Goal: Task Accomplishment & Management: Complete application form

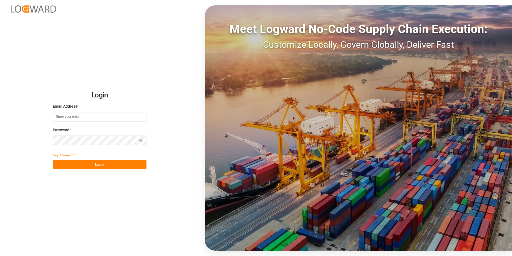
type input "[PERSON_NAME][EMAIL_ADDRESS][DOMAIN_NAME]"
click at [121, 162] on button "Log In" at bounding box center [100, 164] width 94 height 9
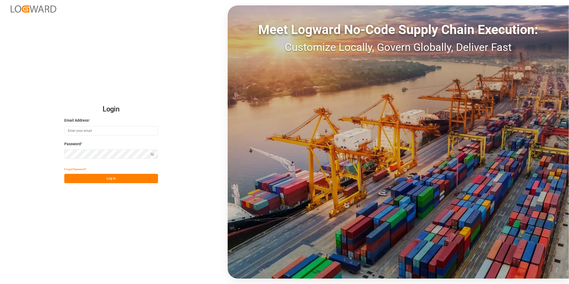
type input "[PERSON_NAME][EMAIL_ADDRESS][DOMAIN_NAME]"
click at [136, 179] on button "Log In" at bounding box center [111, 178] width 94 height 9
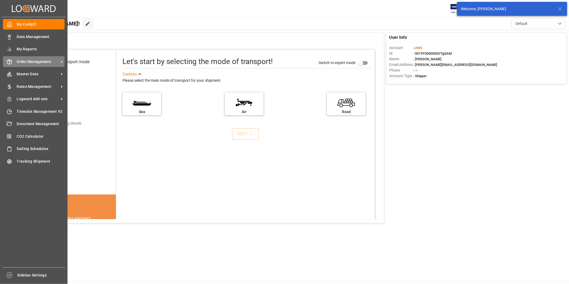
click at [39, 62] on span "Order Management" at bounding box center [38, 62] width 42 height 6
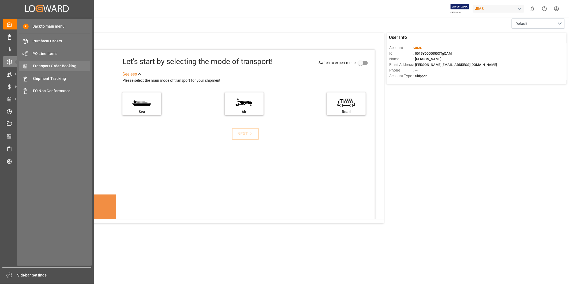
click at [75, 66] on span "Transport Order Booking" at bounding box center [62, 66] width 58 height 6
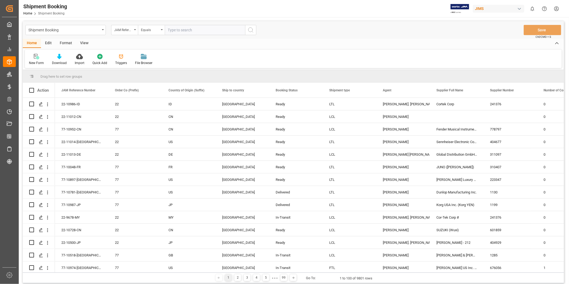
click at [186, 29] on input "text" at bounding box center [205, 30] width 80 height 10
type input "22-11012-CN"
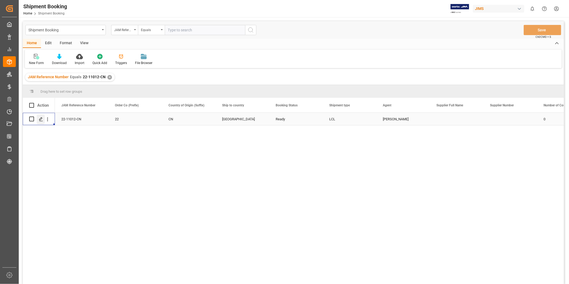
click at [42, 121] on div "Press SPACE to select this row." at bounding box center [41, 119] width 8 height 10
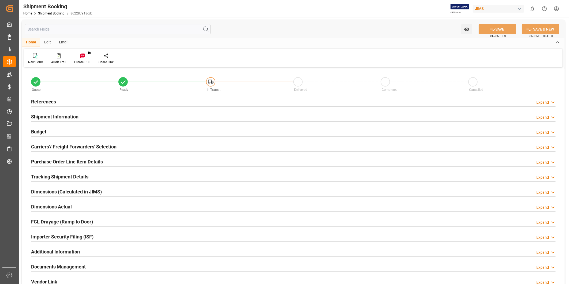
type input "0"
type input "12-09-2025"
click at [99, 161] on h2 "Purchase Order Line Item Details" at bounding box center [67, 161] width 72 height 7
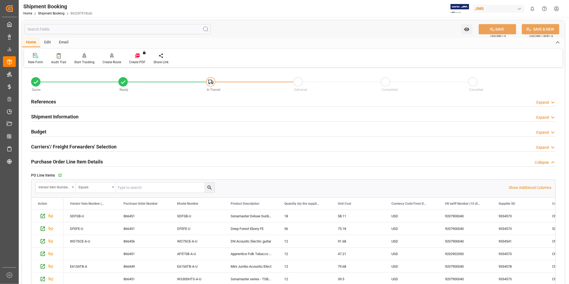
click at [99, 161] on h2 "Purchase Order Line Item Details" at bounding box center [67, 161] width 72 height 7
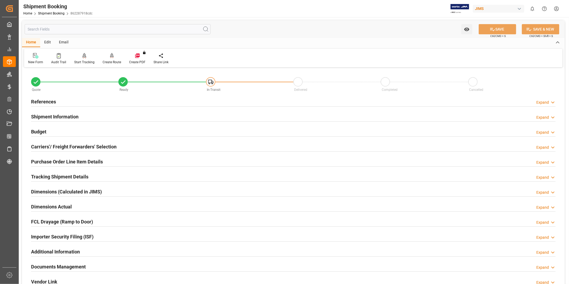
click at [539, 102] on div "Expand" at bounding box center [542, 103] width 13 height 6
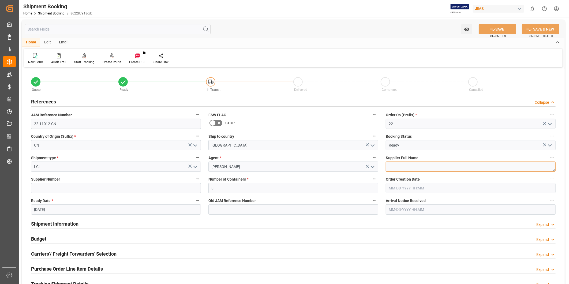
click at [419, 168] on textarea at bounding box center [471, 167] width 170 height 10
paste textarea "Sihui Huasheng"
paste textarea "Zunyi Shenqu"
type textarea "Sihui Huasheng, Zunyi Shenqu,"
click at [61, 187] on input at bounding box center [116, 188] width 170 height 10
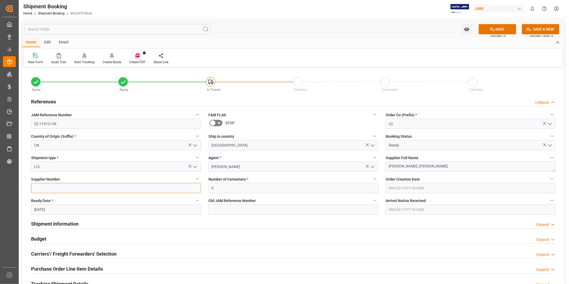
paste input "626805"
type input "626805,"
click at [461, 167] on textarea "Sihui Huasheng, Zunyi Shenqu," at bounding box center [471, 167] width 170 height 10
paste textarea "HK TAIYUAN"
type textarea "Sihui Huasheng, Zunyi Shenqu,HK TAIYUAN"
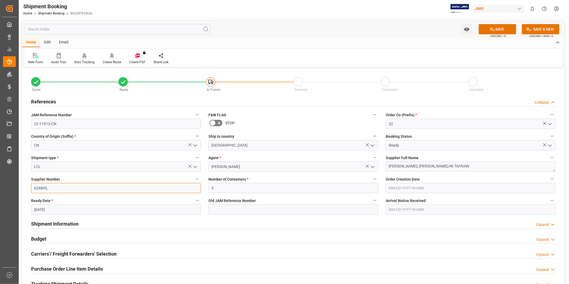
click at [68, 190] on input "626805," at bounding box center [116, 188] width 170 height 10
paste input "204156"
paste input "541336"
type input "626805,204156,541336"
click at [480, 164] on textarea "Sihui Huasheng, Zunyi Shenqu,HK TAIYUAN" at bounding box center [471, 167] width 170 height 10
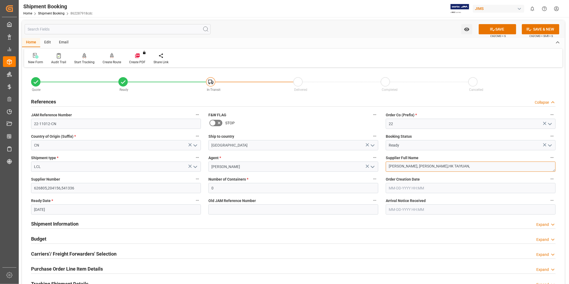
paste textarea "Hui Zhou"
type textarea "[PERSON_NAME], [PERSON_NAME],HK TAIYUAN,[PERSON_NAME]"
click at [534, 29] on button "SAVE & NEW" at bounding box center [540, 29] width 37 height 10
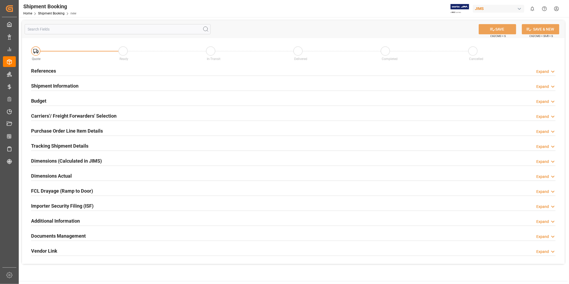
click at [550, 71] on icon at bounding box center [552, 72] width 5 height 6
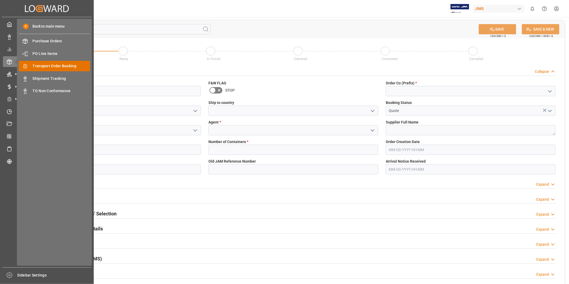
click at [33, 67] on span "Transport Order Booking" at bounding box center [62, 66] width 58 height 6
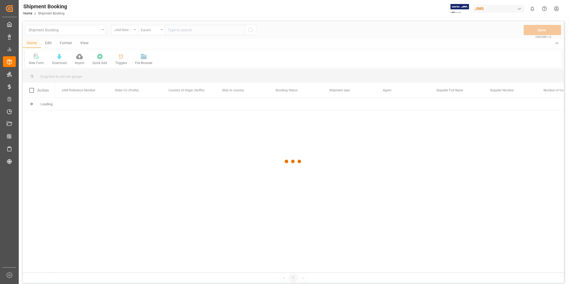
click at [212, 29] on div at bounding box center [293, 161] width 541 height 281
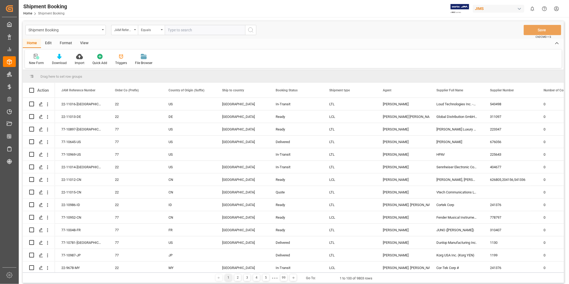
click at [208, 32] on input "text" at bounding box center [205, 30] width 80 height 10
paste input "22-11012-CN"
type input "22-11012-CN"
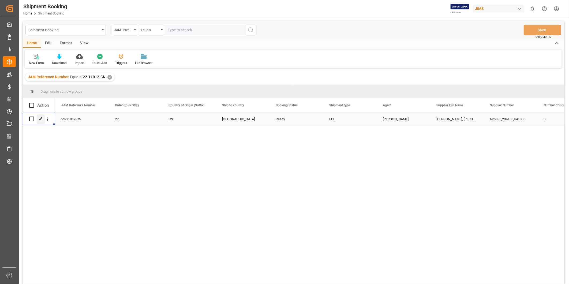
click at [42, 121] on div "Press SPACE to select this row." at bounding box center [41, 119] width 8 height 10
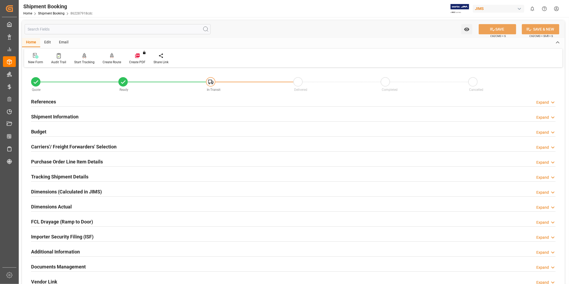
click at [91, 146] on h2 "Carriers'/ Freight Forwarders' Selection" at bounding box center [73, 146] width 85 height 7
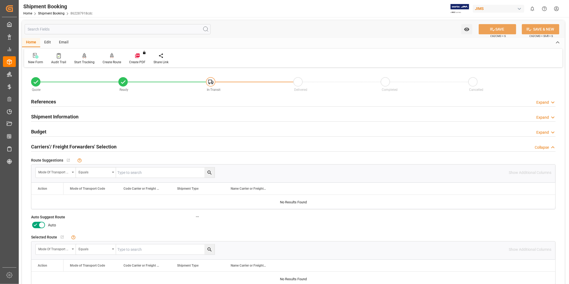
click at [41, 223] on icon at bounding box center [42, 225] width 6 height 6
click at [0, 0] on input "checkbox" at bounding box center [0, 0] width 0 height 0
click at [504, 30] on button "SAVE" at bounding box center [497, 29] width 37 height 10
click at [107, 58] on div at bounding box center [112, 56] width 18 height 6
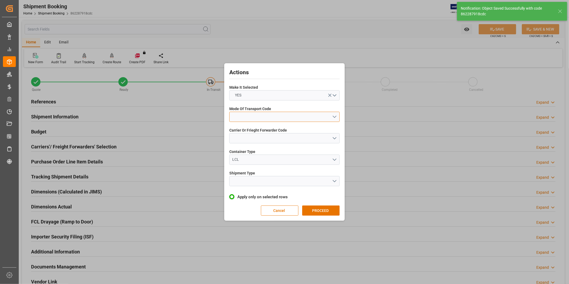
click at [299, 115] on button "open menu" at bounding box center [284, 117] width 110 height 10
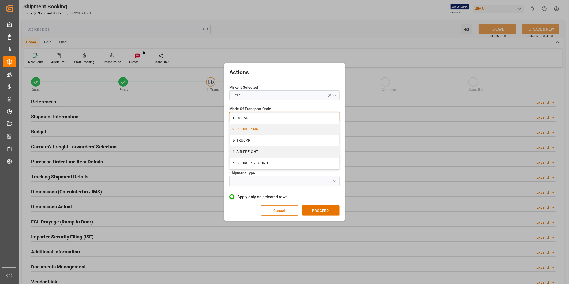
click at [296, 125] on div "2- COURIER AIR" at bounding box center [285, 129] width 110 height 11
click at [292, 135] on button "open menu" at bounding box center [284, 138] width 110 height 10
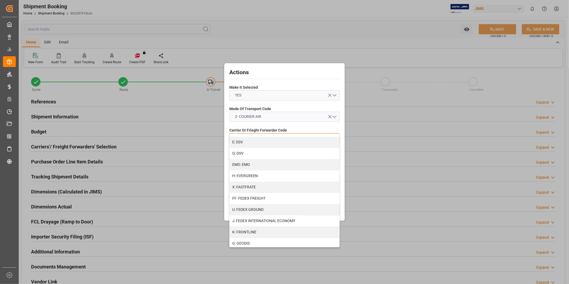
scroll to position [99, 0]
click at [293, 222] on div "J: FEDEX INTERNATIONAL ECONOMY" at bounding box center [285, 220] width 110 height 11
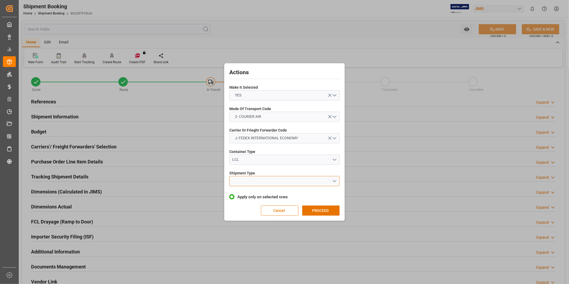
click at [291, 178] on button "open menu" at bounding box center [284, 181] width 110 height 10
click at [277, 183] on div "LTL" at bounding box center [285, 182] width 110 height 11
click at [316, 210] on button "PROCEED" at bounding box center [320, 210] width 37 height 10
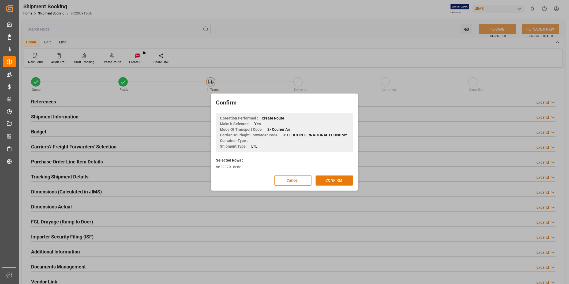
click at [333, 185] on div "Confirm Operation Performed : Create Route Make It Selected : Yes Mode Of Trans…" at bounding box center [284, 142] width 145 height 95
click at [334, 183] on button "CONFIRM" at bounding box center [334, 180] width 37 height 10
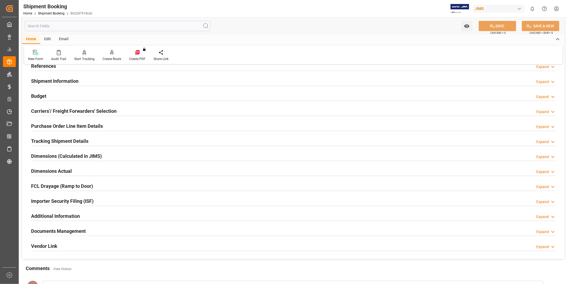
scroll to position [50, 0]
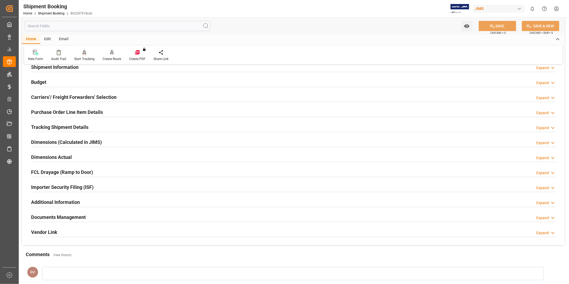
click at [491, 122] on div "Tracking Shipment Details Expand" at bounding box center [293, 127] width 524 height 10
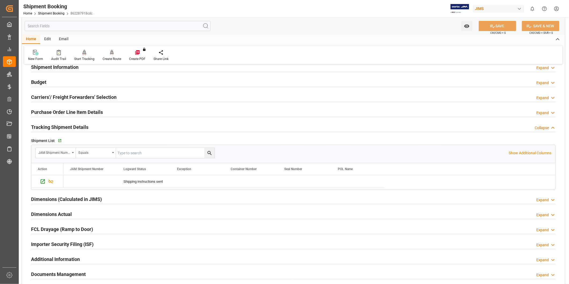
scroll to position [0, 0]
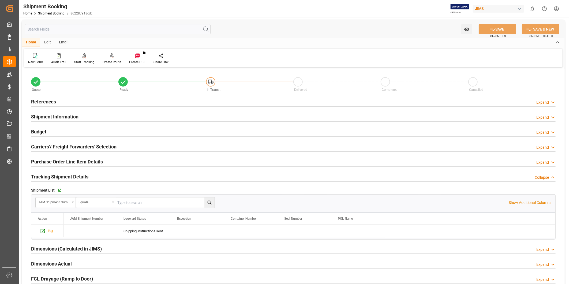
click at [546, 97] on div "References Expand" at bounding box center [293, 101] width 524 height 10
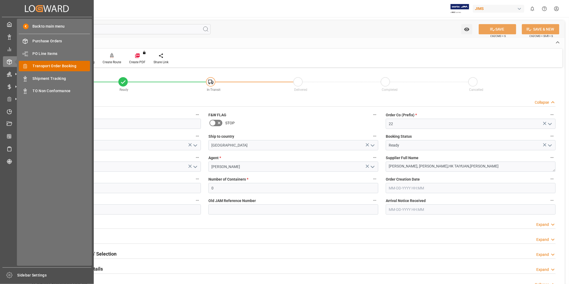
click at [38, 63] on span "Transport Order Booking" at bounding box center [62, 66] width 58 height 6
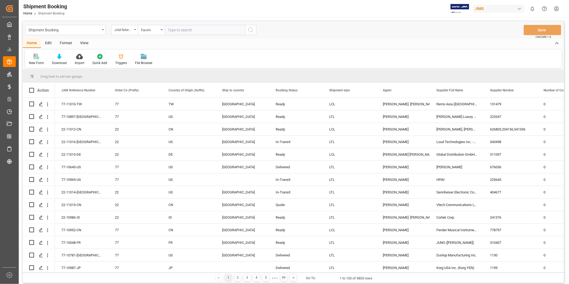
click at [35, 63] on div "New Form" at bounding box center [36, 63] width 15 height 5
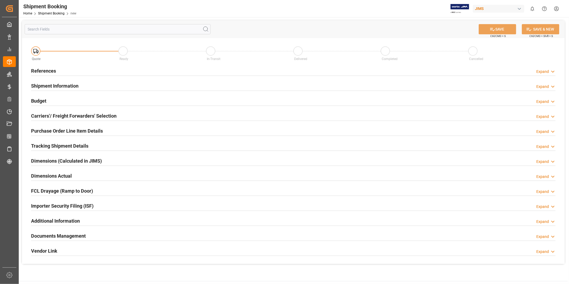
click at [544, 71] on div "Expand" at bounding box center [542, 72] width 13 height 6
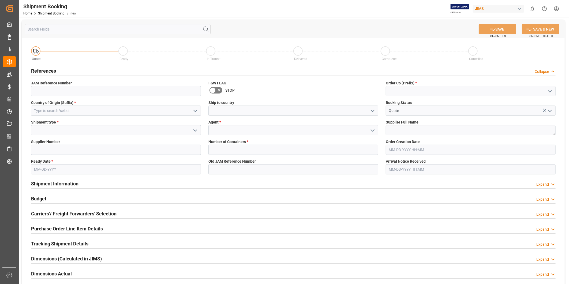
click at [194, 111] on icon "open menu" at bounding box center [195, 111] width 6 height 6
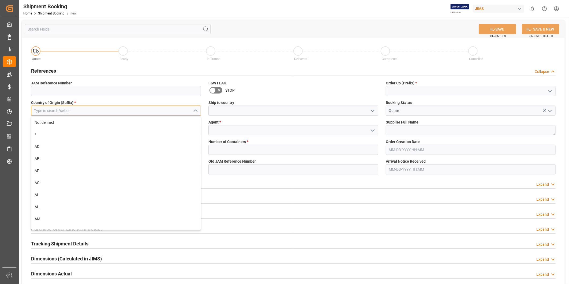
click at [164, 113] on input at bounding box center [116, 111] width 170 height 10
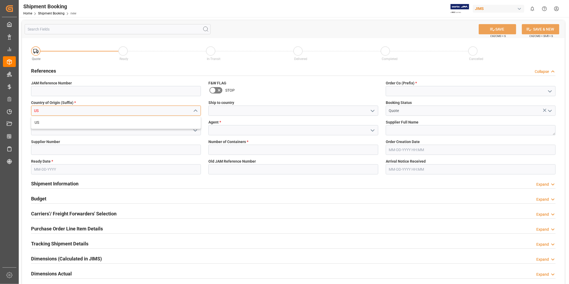
type input "US"
click at [149, 124] on div "US" at bounding box center [115, 123] width 169 height 12
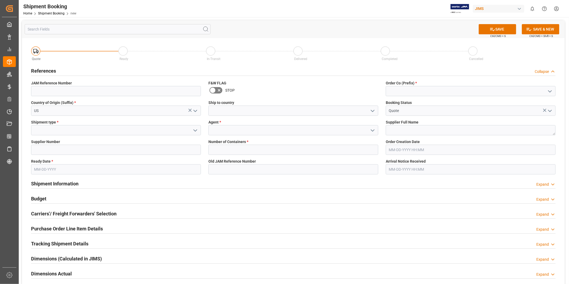
click at [373, 111] on polyline "open menu" at bounding box center [372, 111] width 3 height 2
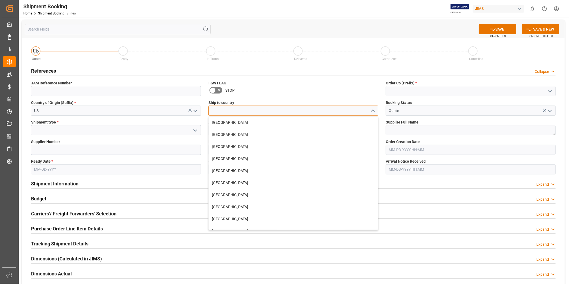
click at [339, 111] on input at bounding box center [293, 111] width 170 height 10
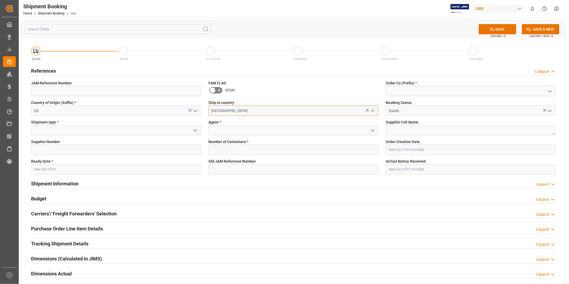
type input "[GEOGRAPHIC_DATA]"
click at [546, 89] on button "open menu" at bounding box center [550, 91] width 8 height 8
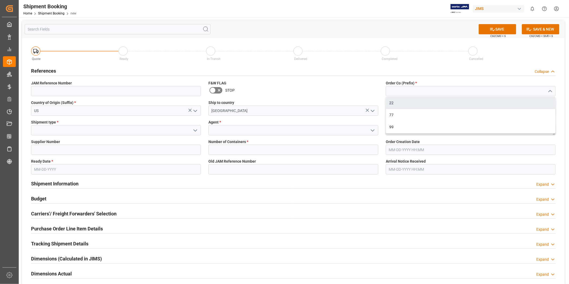
click at [526, 100] on div "22" at bounding box center [470, 103] width 169 height 12
type input "22"
click at [192, 134] on button "open menu" at bounding box center [195, 130] width 8 height 8
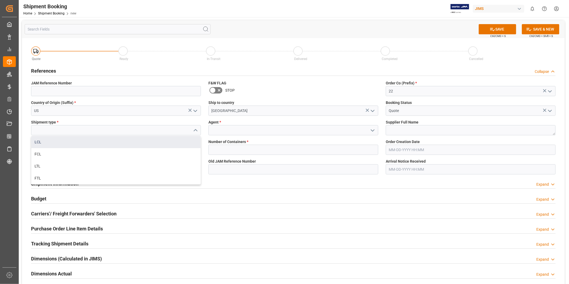
click at [173, 147] on div "LCL" at bounding box center [115, 142] width 169 height 12
type input "LCL"
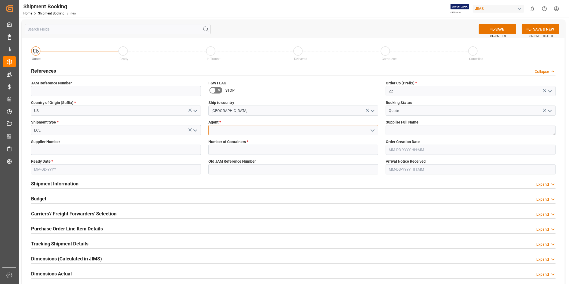
click at [258, 132] on input at bounding box center [293, 130] width 170 height 10
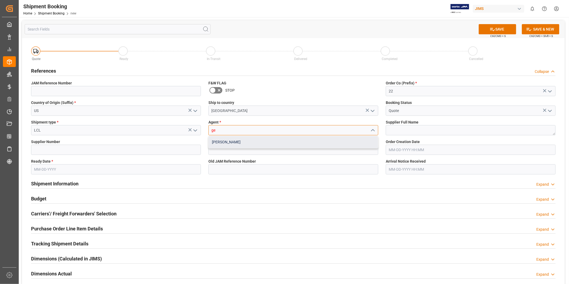
click at [228, 142] on div "[PERSON_NAME]" at bounding box center [293, 142] width 169 height 12
type input "[PERSON_NAME]"
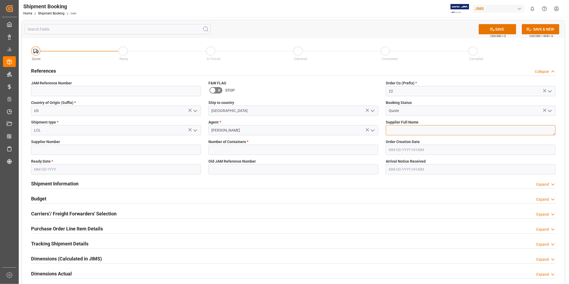
click at [402, 129] on textarea at bounding box center [471, 130] width 170 height 10
click at [445, 106] on input "Quote" at bounding box center [471, 111] width 170 height 10
click at [434, 127] on textarea at bounding box center [471, 130] width 170 height 10
paste textarea "Ashly Audio"
type textarea "Ashly Audio"
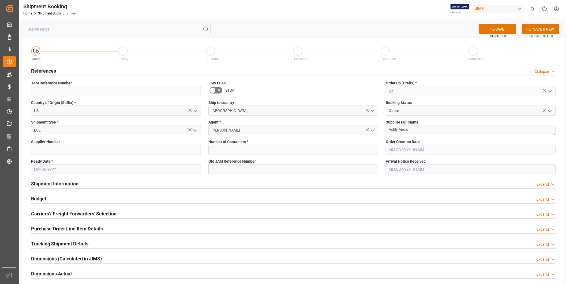
drag, startPoint x: 467, startPoint y: 65, endPoint x: 460, endPoint y: 70, distance: 8.8
click at [467, 65] on div "References Collapse" at bounding box center [293, 70] width 524 height 10
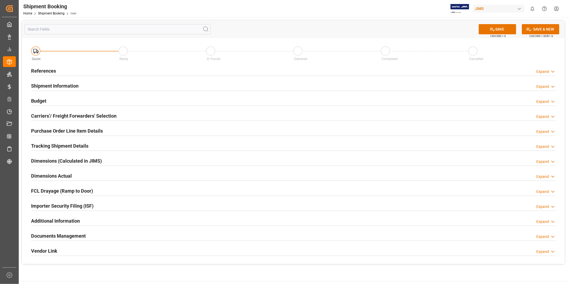
click at [167, 77] on div "References Expand" at bounding box center [293, 70] width 532 height 15
click at [162, 73] on div "References Expand" at bounding box center [293, 70] width 524 height 10
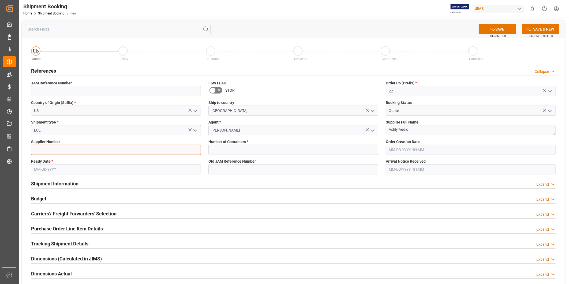
click at [90, 148] on input at bounding box center [116, 150] width 170 height 10
paste input "557"
type input "557"
click at [59, 169] on input "text" at bounding box center [116, 169] width 170 height 10
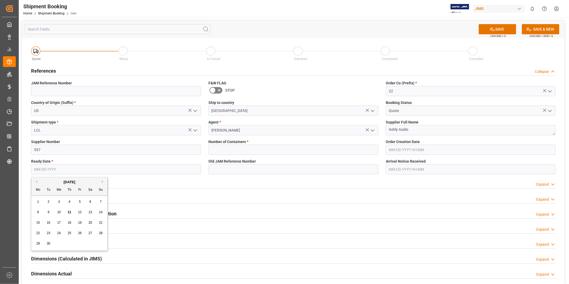
click at [79, 215] on div "12" at bounding box center [80, 212] width 7 height 6
type input "09-12-2025"
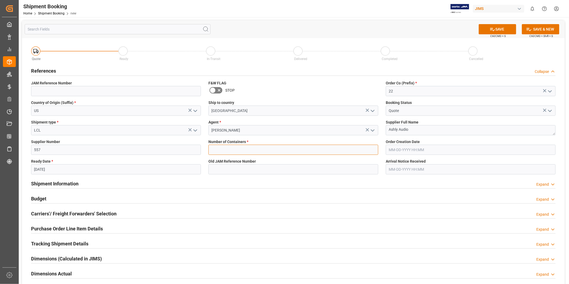
click at [253, 149] on input "text" at bounding box center [293, 150] width 170 height 10
type input "0"
click at [400, 152] on input "text" at bounding box center [471, 150] width 170 height 10
click at [402, 150] on input "text" at bounding box center [471, 150] width 170 height 10
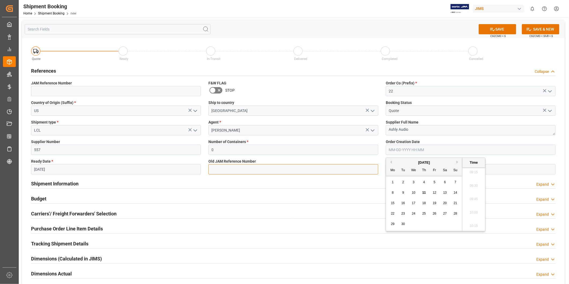
click at [230, 172] on input at bounding box center [293, 169] width 170 height 10
click at [430, 192] on div "Budget Expand" at bounding box center [293, 198] width 532 height 15
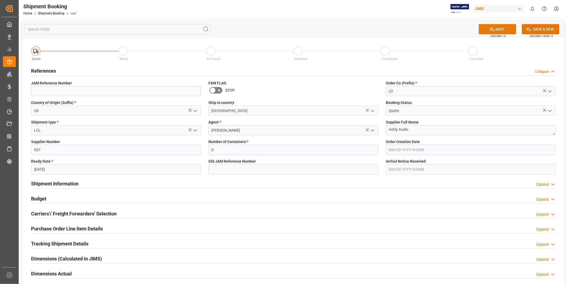
click at [505, 30] on button "SAVE" at bounding box center [497, 29] width 37 height 10
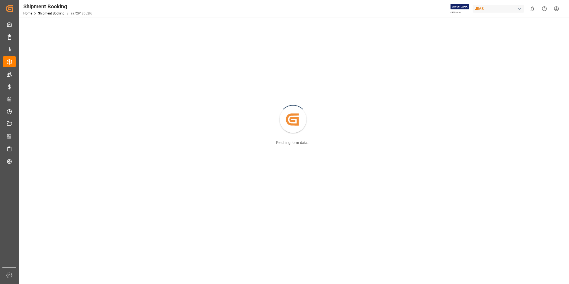
scroll to position [50, 0]
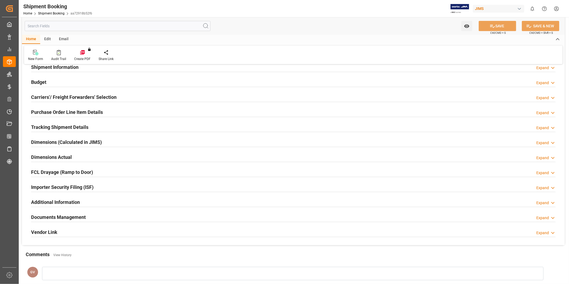
type input "0"
type input "[DATE]"
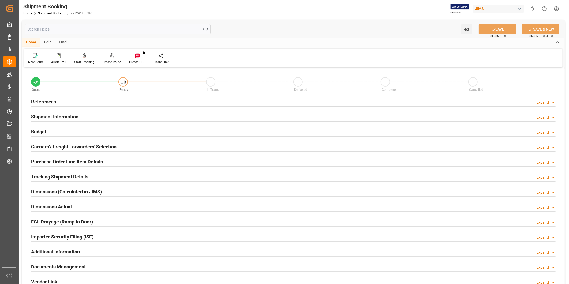
click at [539, 98] on div "References Expand" at bounding box center [293, 101] width 524 height 10
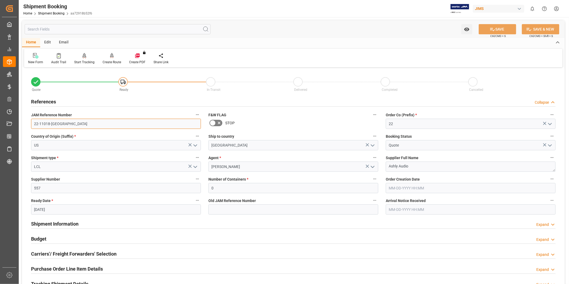
click at [44, 126] on input "22-11018-[GEOGRAPHIC_DATA]" at bounding box center [116, 124] width 170 height 10
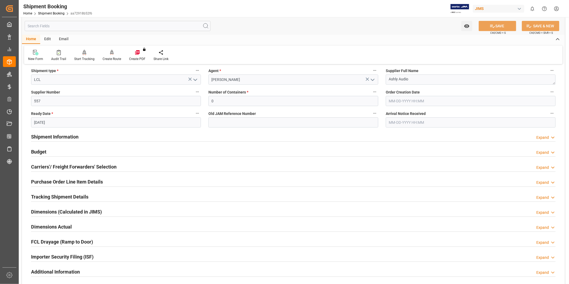
scroll to position [99, 0]
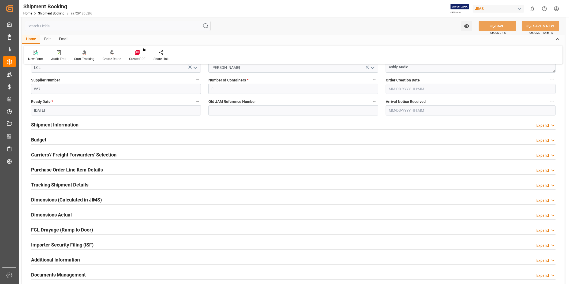
click at [88, 260] on div "Additional Information Expand" at bounding box center [293, 259] width 524 height 10
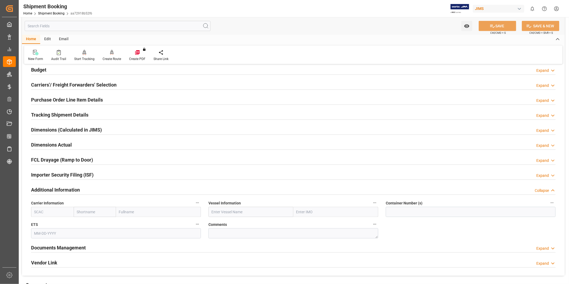
scroll to position [198, 0]
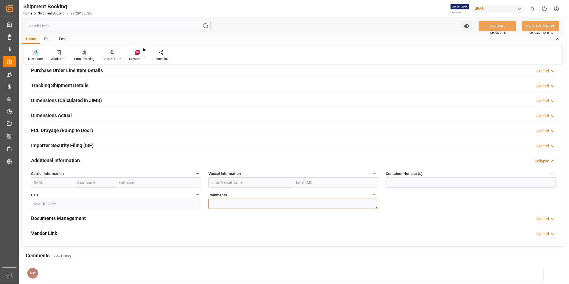
click at [235, 205] on textarea at bounding box center [293, 204] width 170 height 10
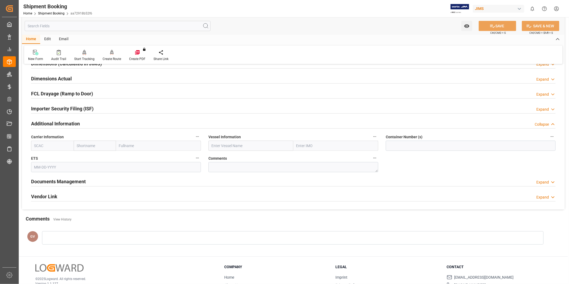
scroll to position [248, 0]
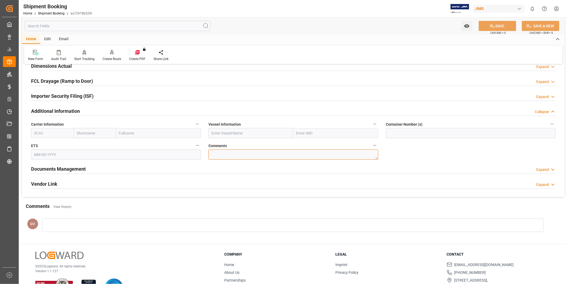
click at [232, 149] on textarea at bounding box center [293, 154] width 170 height 10
paste textarea "SO#9330076"
type textarea "SO#9330076"
click at [499, 25] on button "SAVE" at bounding box center [497, 26] width 37 height 10
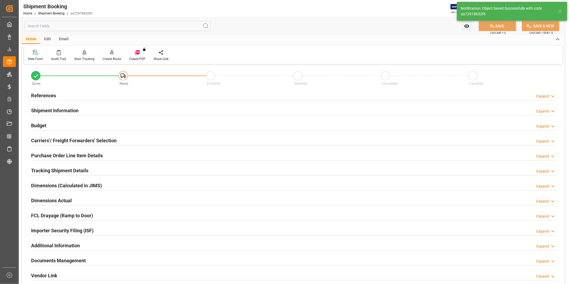
scroll to position [0, 0]
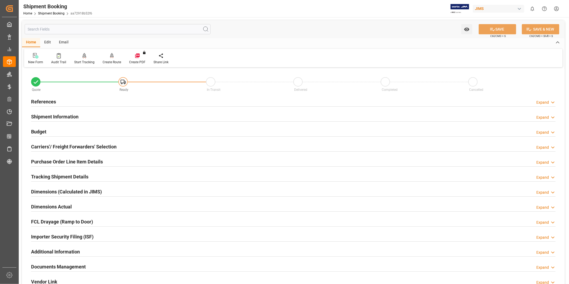
click at [83, 175] on h2 "Tracking Shipment Details" at bounding box center [59, 176] width 57 height 7
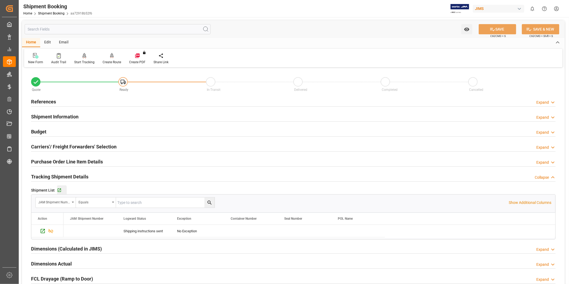
click at [62, 191] on div "Go to Shipment Tracking Grid" at bounding box center [62, 190] width 10 height 5
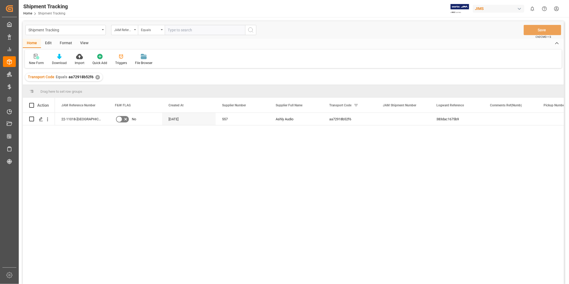
click at [80, 45] on div "View" at bounding box center [84, 43] width 16 height 9
click at [36, 63] on div "Default" at bounding box center [34, 63] width 10 height 5
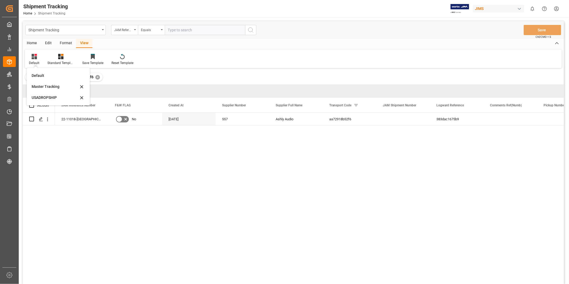
click at [44, 96] on div "USADROPSHIP" at bounding box center [55, 98] width 47 height 6
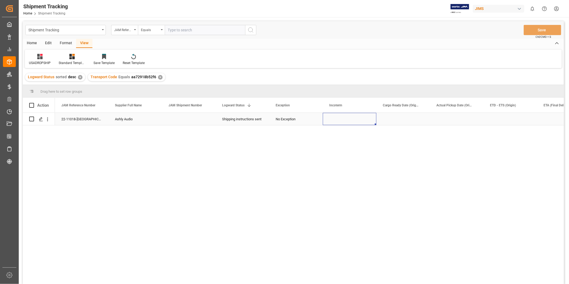
click at [339, 119] on div "Press SPACE to select this row." at bounding box center [350, 119] width 54 height 12
click at [393, 117] on div "Press SPACE to select this row." at bounding box center [403, 119] width 54 height 12
click at [293, 117] on div "No Exception" at bounding box center [296, 119] width 41 height 12
click at [303, 120] on div "No Exception" at bounding box center [296, 119] width 41 height 12
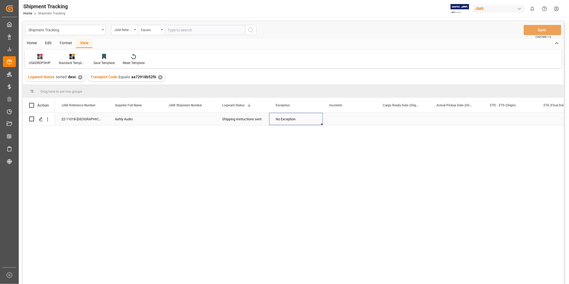
click at [303, 120] on div "No Exception" at bounding box center [296, 119] width 41 height 12
click at [312, 121] on icon "open menu" at bounding box center [313, 122] width 6 height 6
click at [298, 226] on div "International Sales" at bounding box center [299, 231] width 51 height 19
type input "International Sales"
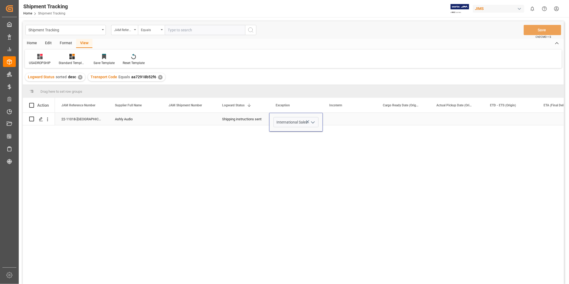
click at [376, 121] on div "Press SPACE to select this row." at bounding box center [350, 119] width 54 height 12
click at [393, 119] on div "Press SPACE to select this row." at bounding box center [403, 119] width 54 height 12
click at [398, 117] on div "Press SPACE to select this row." at bounding box center [403, 119] width 54 height 12
click at [398, 116] on div "Press SPACE to select this row." at bounding box center [403, 119] width 54 height 12
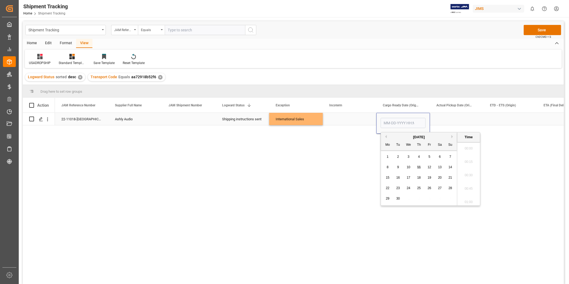
scroll to position [497, 0]
click at [430, 169] on span "12" at bounding box center [428, 167] width 3 height 4
type input "09-12-2025 00:00"
click at [440, 111] on div "Actual Pickup Date (Origin)" at bounding box center [454, 105] width 36 height 15
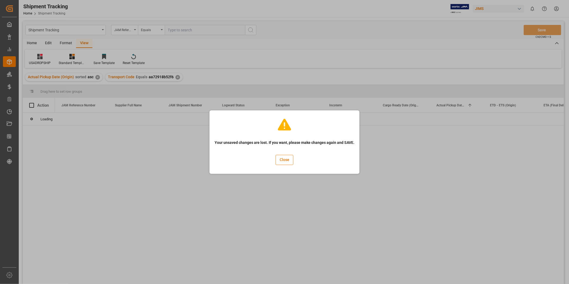
click at [372, 116] on div "Your unsaved changes are lost. If you want, please make changes again and SAVE.…" at bounding box center [284, 142] width 569 height 284
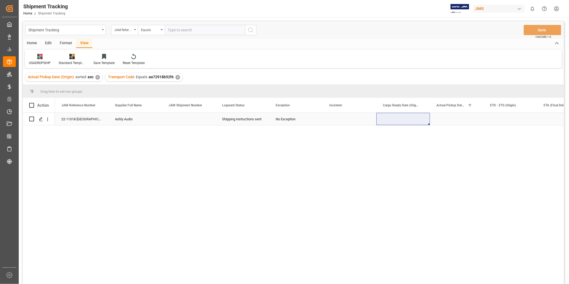
click at [402, 122] on div "Press SPACE to select this row." at bounding box center [403, 119] width 54 height 12
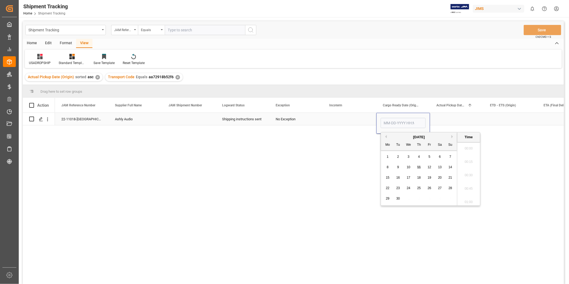
scroll to position [497, 0]
click at [430, 169] on div "12" at bounding box center [429, 167] width 7 height 6
type input "09-12-2025 00:00"
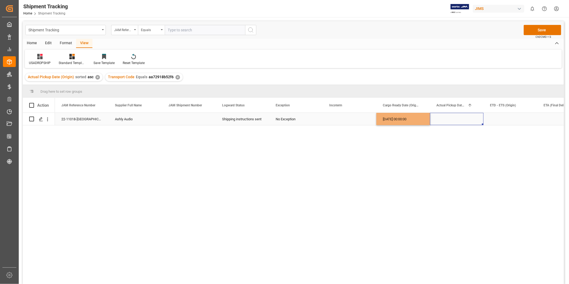
click at [451, 123] on div "Press SPACE to select this row." at bounding box center [457, 119] width 54 height 12
click at [536, 31] on button "Save" at bounding box center [542, 30] width 37 height 10
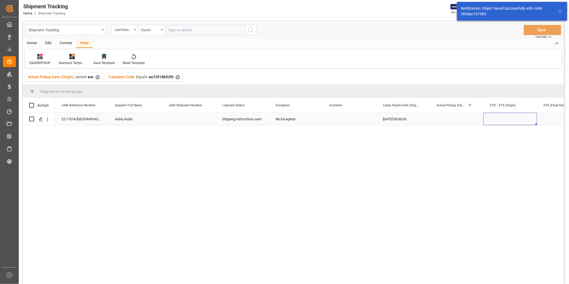
click at [499, 120] on div "Press SPACE to select this row." at bounding box center [510, 119] width 54 height 12
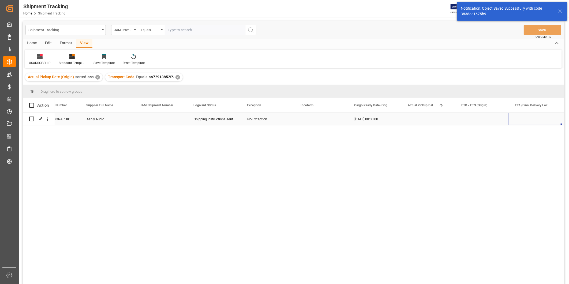
scroll to position [0, 82]
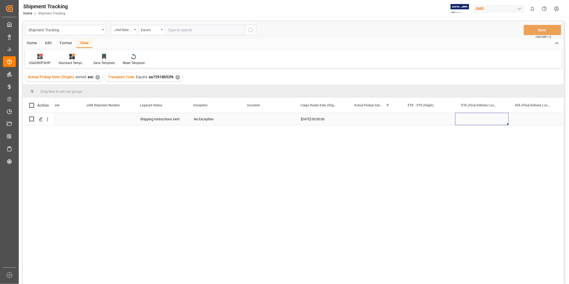
click at [317, 119] on div "09-12-2025 00:00:00" at bounding box center [321, 119] width 54 height 12
click at [421, 118] on div "Press SPACE to select this row." at bounding box center [429, 119] width 54 height 12
drag, startPoint x: 505, startPoint y: 114, endPoint x: 500, endPoint y: 118, distance: 6.6
click at [505, 114] on div "Press SPACE to select this row." at bounding box center [482, 119] width 54 height 12
click at [500, 118] on div "Press SPACE to select this row." at bounding box center [482, 119] width 54 height 12
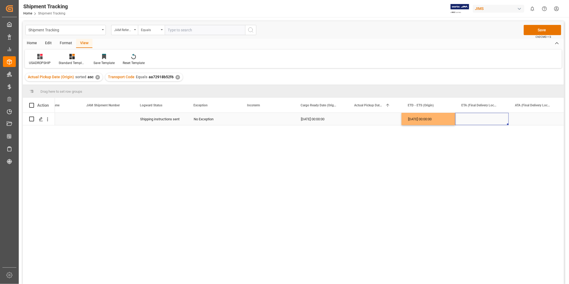
click at [501, 117] on div "Press SPACE to select this row." at bounding box center [482, 119] width 54 height 12
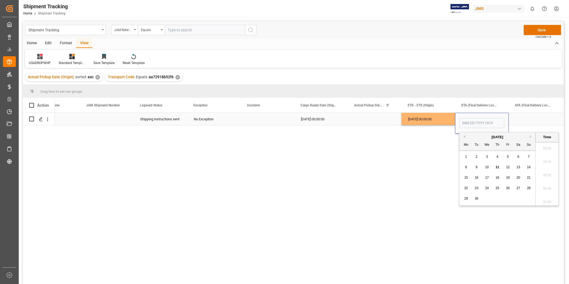
scroll to position [511, 0]
click at [511, 176] on div "19" at bounding box center [508, 178] width 7 height 6
type input "09-19-2025 00:00"
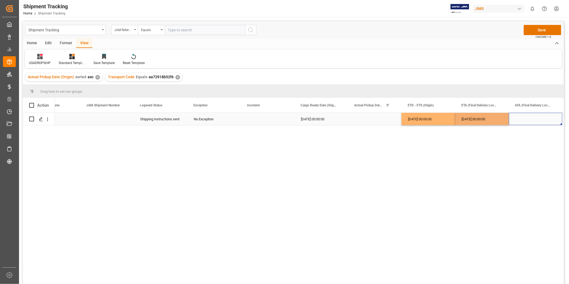
click at [524, 123] on div "Press SPACE to select this row." at bounding box center [536, 119] width 54 height 12
click at [543, 33] on button "Save" at bounding box center [542, 30] width 37 height 10
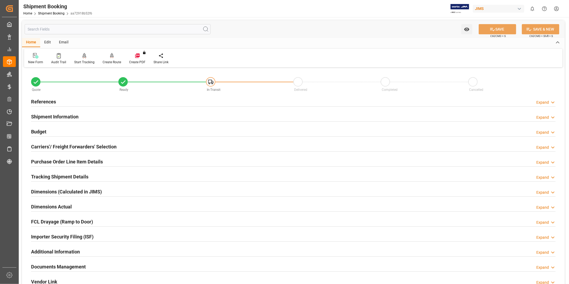
click at [118, 142] on div "Carriers'/ Freight Forwarders' Selection Expand" at bounding box center [293, 146] width 524 height 10
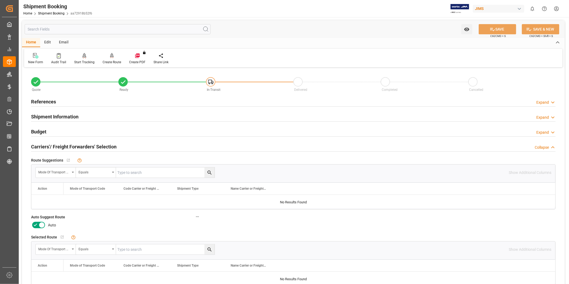
click at [44, 226] on icon at bounding box center [42, 225] width 6 height 6
click at [0, 0] on input "checkbox" at bounding box center [0, 0] width 0 height 0
click at [500, 32] on button "SAVE" at bounding box center [497, 29] width 37 height 10
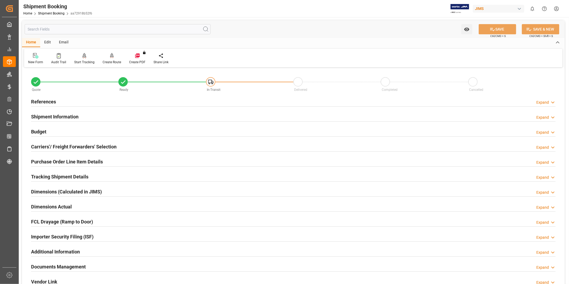
click at [550, 97] on div "References Expand" at bounding box center [293, 101] width 524 height 10
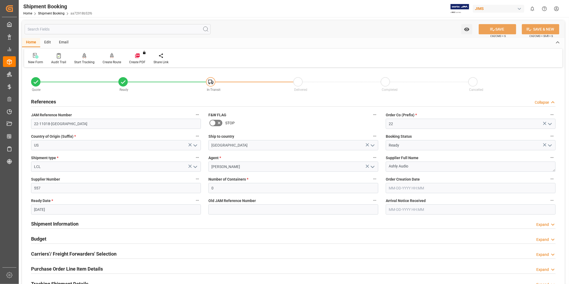
click at [550, 97] on div "References Collapse" at bounding box center [293, 101] width 524 height 10
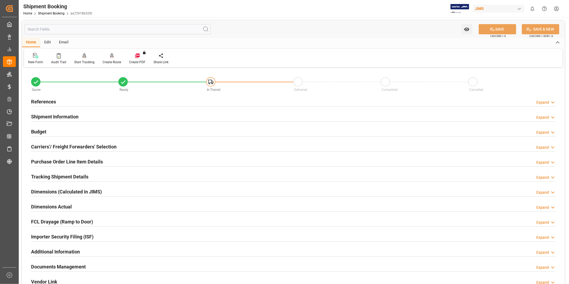
click at [216, 140] on div "Carriers'/ Freight Forwarders' Selection Expand" at bounding box center [293, 146] width 532 height 15
click at [210, 144] on div "Carriers'/ Freight Forwarders' Selection Expand" at bounding box center [293, 146] width 524 height 10
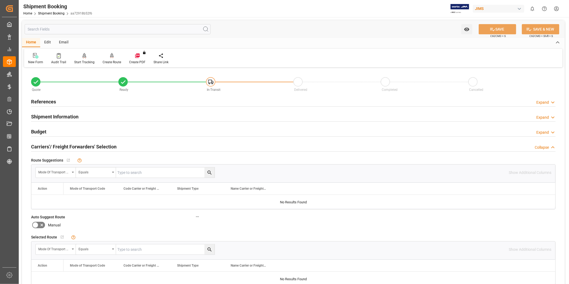
click at [209, 144] on div "Carriers'/ Freight Forwarders' Selection Collapse" at bounding box center [293, 146] width 524 height 10
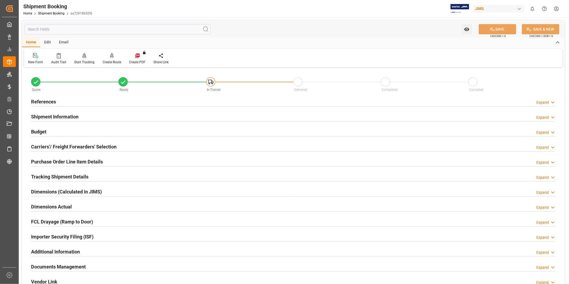
click at [104, 149] on h2 "Carriers'/ Freight Forwarders' Selection" at bounding box center [73, 146] width 85 height 7
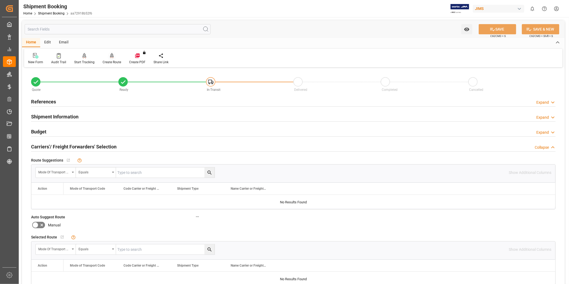
click at [116, 62] on div "Create Route" at bounding box center [112, 62] width 18 height 5
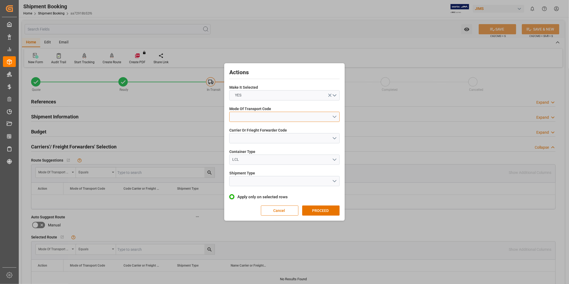
click at [251, 118] on button "open menu" at bounding box center [284, 117] width 110 height 10
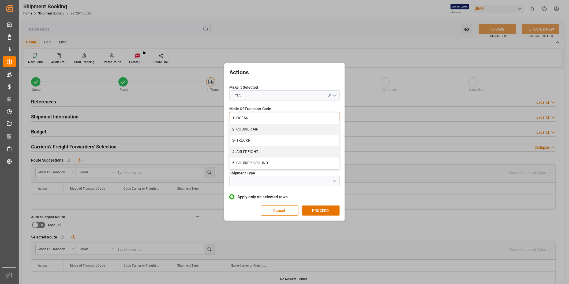
click at [250, 126] on div "2- COURIER AIR" at bounding box center [285, 129] width 110 height 11
click at [247, 136] on button "open menu" at bounding box center [284, 138] width 110 height 10
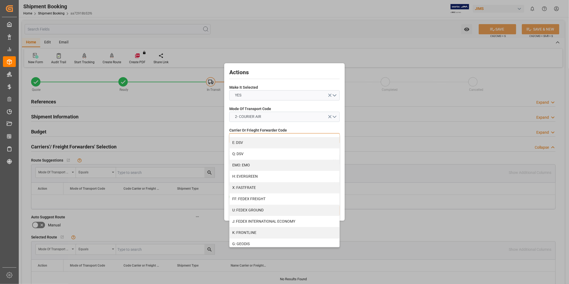
scroll to position [99, 0]
click at [272, 217] on div "J: FEDEX INTERNATIONAL ECONOMY" at bounding box center [285, 220] width 110 height 11
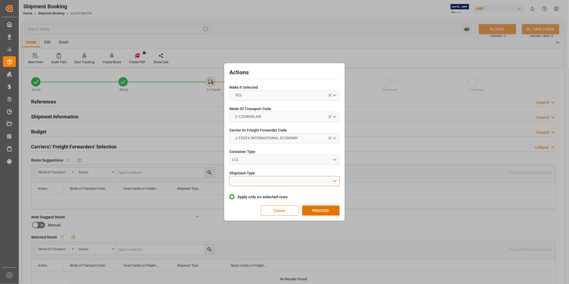
click at [284, 180] on button "open menu" at bounding box center [284, 181] width 110 height 10
click at [276, 197] on div "LCL" at bounding box center [285, 193] width 110 height 11
click at [321, 216] on div "Actions Make It Selected YES Mode Of Transport Code 2- COURIER AIR Carrier Or F…" at bounding box center [285, 142] width 118 height 155
click at [327, 213] on button "PROCEED" at bounding box center [320, 210] width 37 height 10
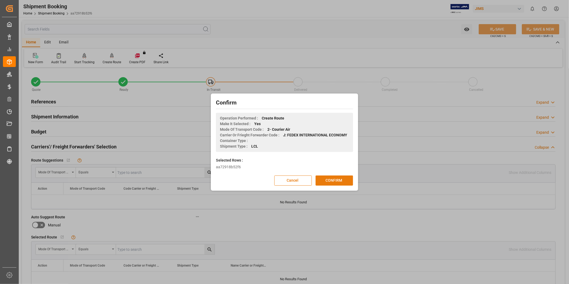
click at [341, 179] on button "CONFIRM" at bounding box center [334, 180] width 37 height 10
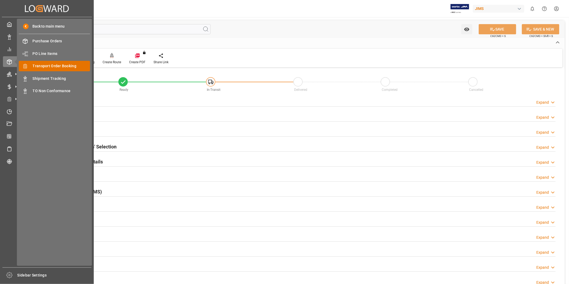
click at [60, 67] on span "Transport Order Booking" at bounding box center [62, 66] width 58 height 6
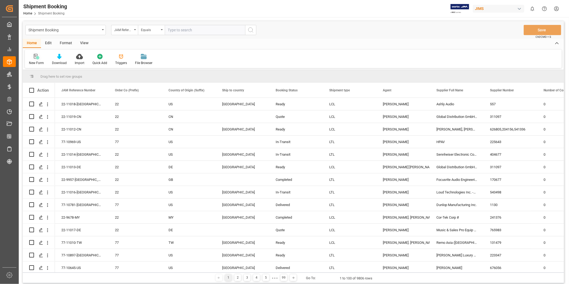
click at [39, 60] on div "New Form" at bounding box center [36, 60] width 23 height 12
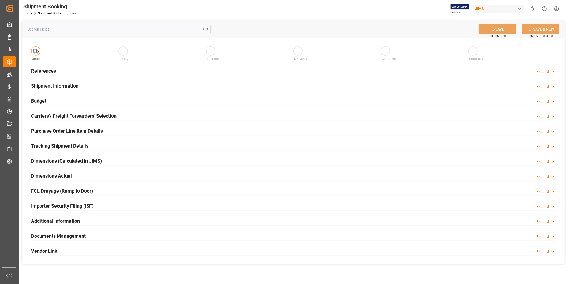
click at [547, 74] on div "Expand" at bounding box center [542, 72] width 13 height 6
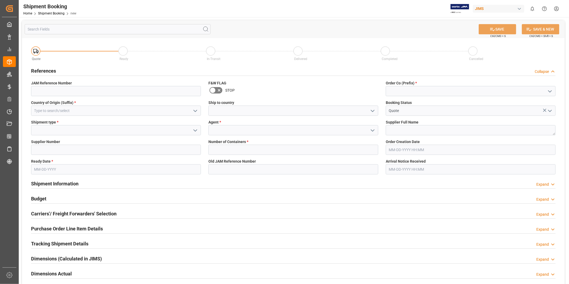
click at [196, 111] on icon "open menu" at bounding box center [195, 111] width 6 height 6
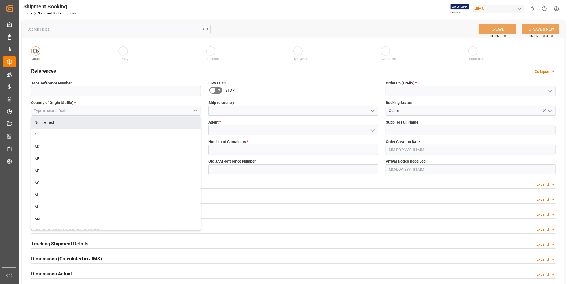
click at [137, 116] on div "Country of Origin (Suffix) * Not defined * AD AE AF AG AI AL AM AN AO AQ AR AS …" at bounding box center [115, 108] width 177 height 20
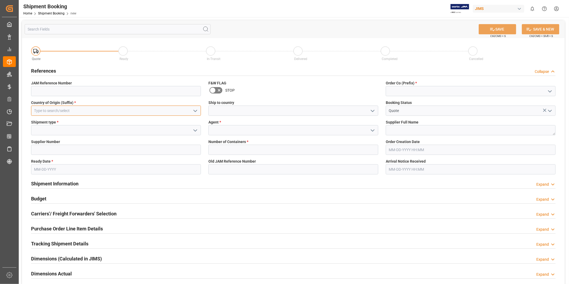
click at [130, 109] on input at bounding box center [116, 111] width 170 height 10
type input "US"
click at [370, 111] on icon "open menu" at bounding box center [372, 111] width 6 height 6
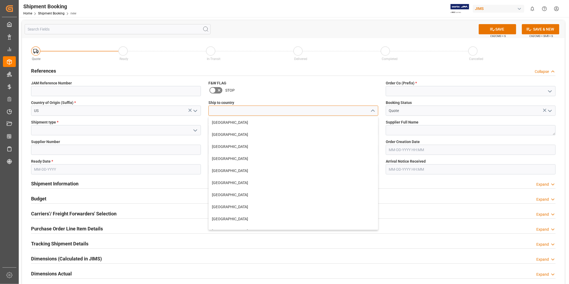
click at [358, 109] on input at bounding box center [293, 111] width 170 height 10
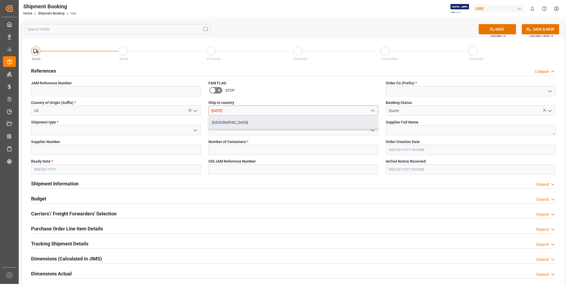
click at [267, 122] on div "[GEOGRAPHIC_DATA]" at bounding box center [293, 123] width 169 height 12
type input "[GEOGRAPHIC_DATA]"
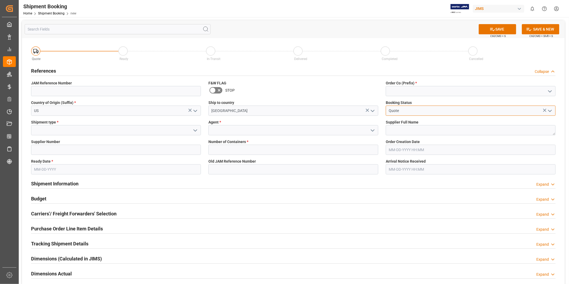
click at [422, 112] on input "Quote" at bounding box center [471, 111] width 170 height 10
click at [195, 130] on icon "open menu" at bounding box center [195, 130] width 6 height 6
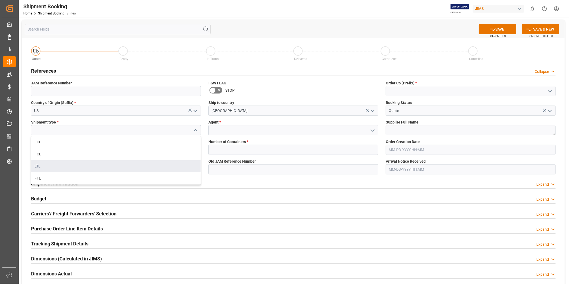
click at [176, 163] on div "LTL" at bounding box center [115, 166] width 169 height 12
type input "LTL"
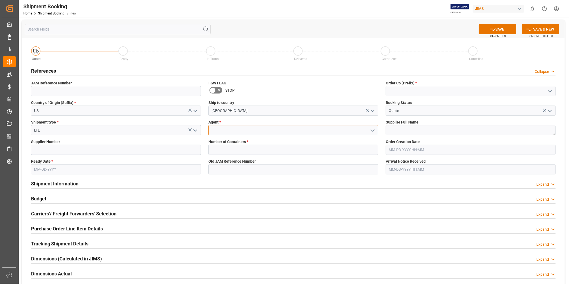
click at [241, 133] on input at bounding box center [293, 130] width 170 height 10
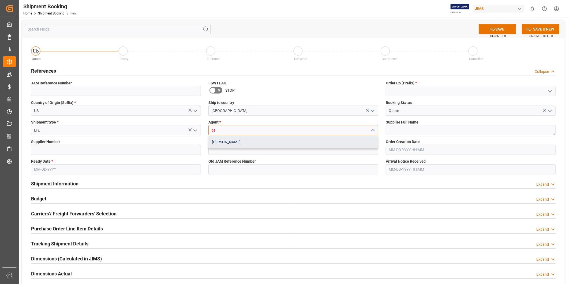
click at [254, 145] on div "[PERSON_NAME]" at bounding box center [293, 142] width 169 height 12
type input "[PERSON_NAME]"
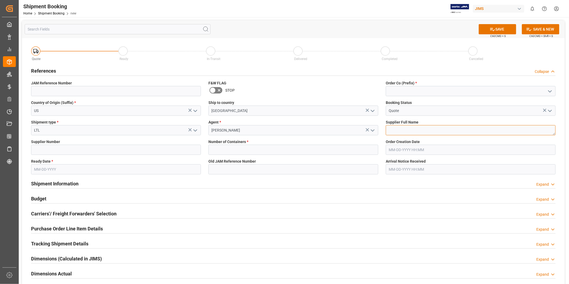
click at [395, 128] on textarea at bounding box center [471, 130] width 170 height 10
click at [341, 31] on div "SAVE Ctrl/CMD + S SAVE & NEW Ctrl/CMD + Shift + S" at bounding box center [293, 29] width 543 height 18
click at [101, 153] on input at bounding box center [116, 150] width 170 height 10
paste input "557"
type input "557"
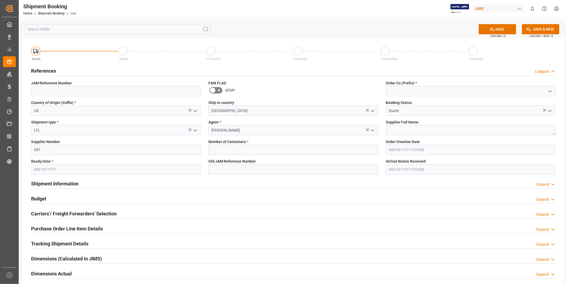
click at [504, 65] on div "References Collapse" at bounding box center [293, 70] width 524 height 10
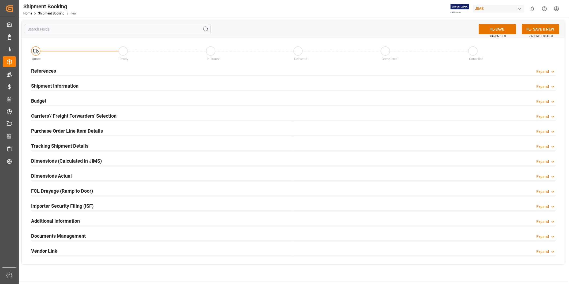
click at [554, 70] on icon at bounding box center [552, 72] width 5 height 6
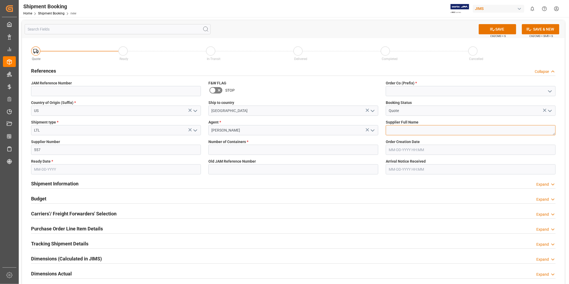
click at [468, 129] on textarea at bounding box center [471, 130] width 170 height 10
paste textarea "Ashly Audio"
click at [245, 6] on div "Shipment Booking Home Shipment Booking new JIMS 0 Notifications Only show unrea…" at bounding box center [292, 8] width 554 height 17
click at [426, 125] on label "Supplier Full Name" at bounding box center [471, 122] width 170 height 6
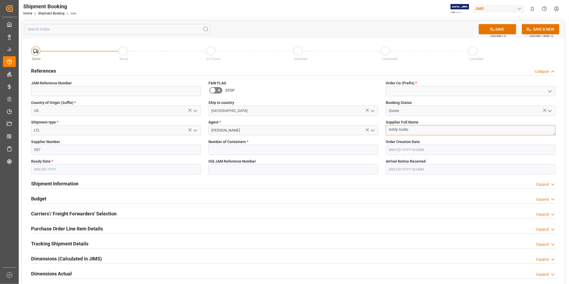
click at [427, 129] on textarea "Ashly Audio" at bounding box center [471, 130] width 170 height 10
paste textarea "(Webster, NY)"
type textarea "Ashly Audio ([GEOGRAPHIC_DATA], [GEOGRAPHIC_DATA])"
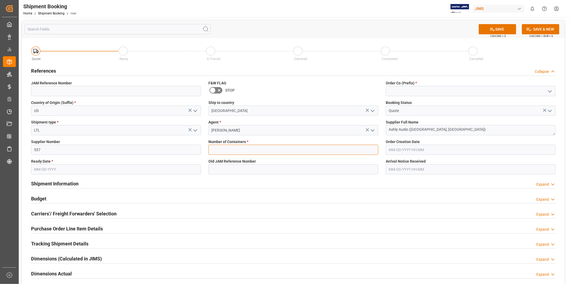
click at [235, 151] on input "text" at bounding box center [293, 150] width 170 height 10
type input "0"
click at [96, 174] on input "text" at bounding box center [116, 169] width 170 height 10
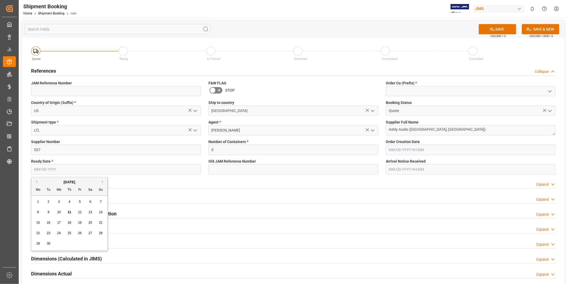
click at [80, 212] on span "12" at bounding box center [79, 212] width 3 height 4
type input "[DATE]"
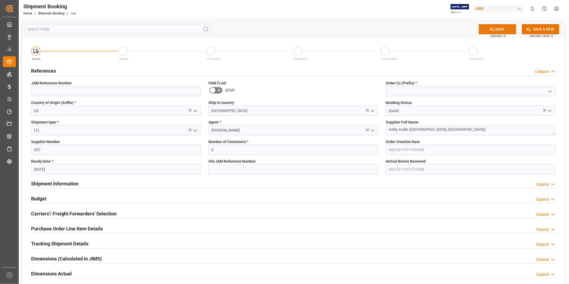
click at [503, 30] on button "SAVE" at bounding box center [497, 29] width 37 height 10
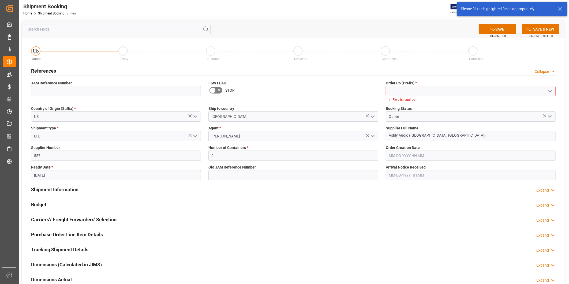
click at [549, 90] on icon "open menu" at bounding box center [550, 91] width 6 height 6
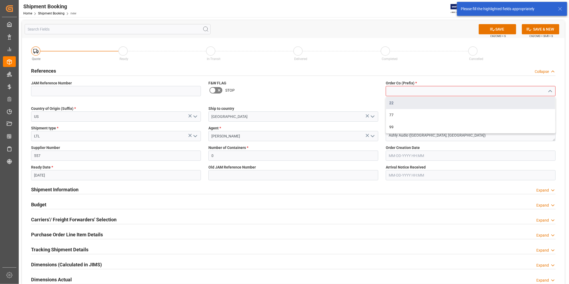
click at [534, 100] on div "22" at bounding box center [470, 103] width 169 height 12
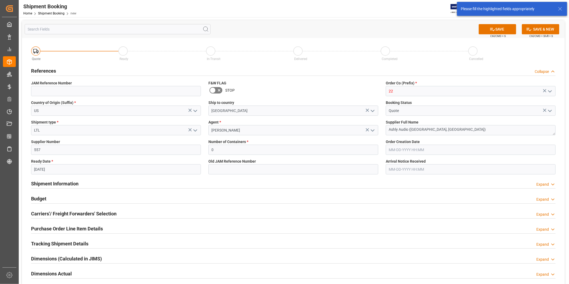
type input "22"
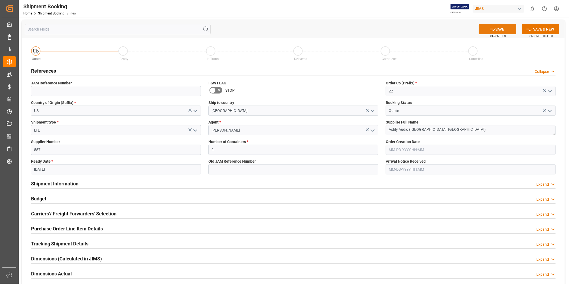
click at [509, 30] on button "SAVE" at bounding box center [497, 29] width 37 height 10
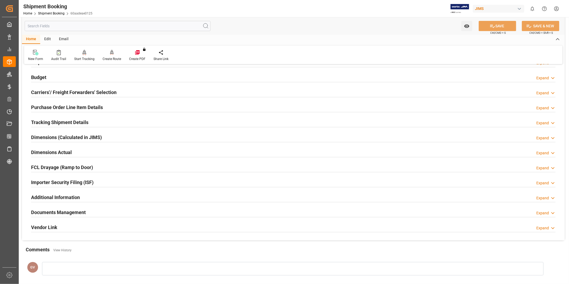
scroll to position [99, 0]
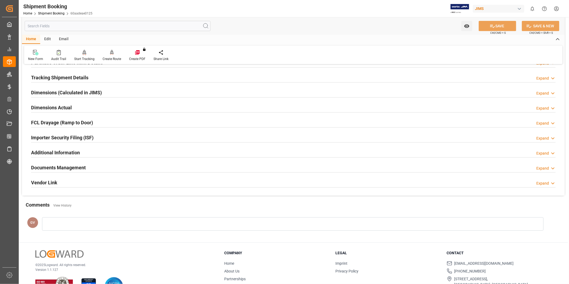
click at [89, 155] on div "Additional Information Expand" at bounding box center [293, 152] width 524 height 10
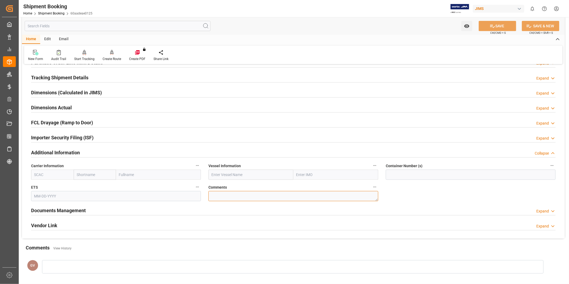
click at [259, 196] on textarea at bounding box center [293, 196] width 170 height 10
paste textarea "9330076"
type textarea "SO# 9330076"
click at [490, 29] on button "SAVE" at bounding box center [497, 26] width 37 height 10
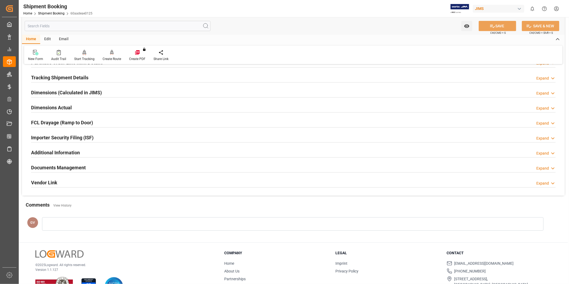
click at [108, 168] on div "Documents Management Expand" at bounding box center [293, 167] width 524 height 10
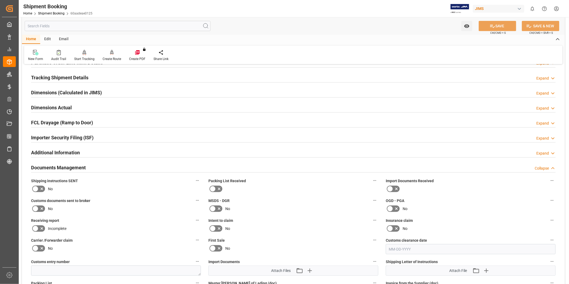
click at [108, 167] on div "Documents Management Collapse" at bounding box center [293, 167] width 524 height 10
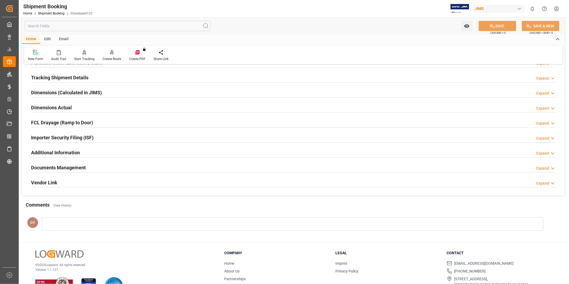
scroll to position [0, 0]
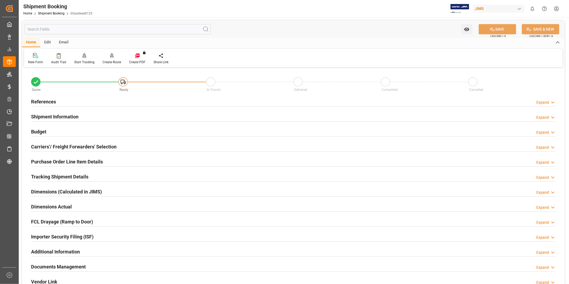
click at [556, 103] on div "References Expand" at bounding box center [293, 101] width 532 height 15
click at [543, 102] on div "Expand" at bounding box center [542, 103] width 13 height 6
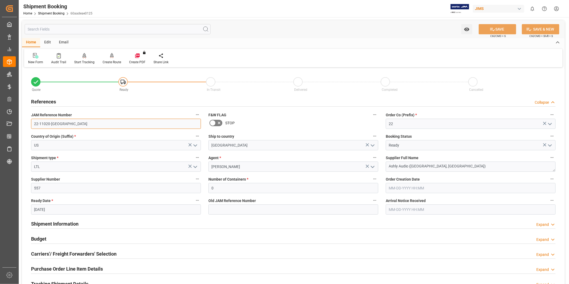
click at [112, 124] on input "22-11020-US" at bounding box center [116, 124] width 170 height 10
click at [138, 101] on div "References Collapse" at bounding box center [293, 101] width 524 height 10
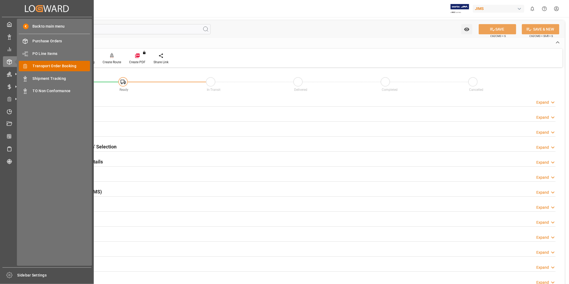
click at [33, 66] on span "Transport Order Booking" at bounding box center [62, 66] width 58 height 6
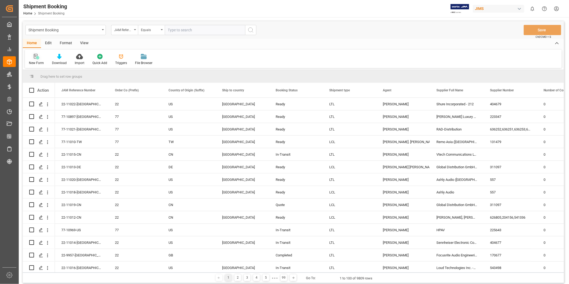
click at [39, 61] on div "New Form" at bounding box center [36, 63] width 15 height 5
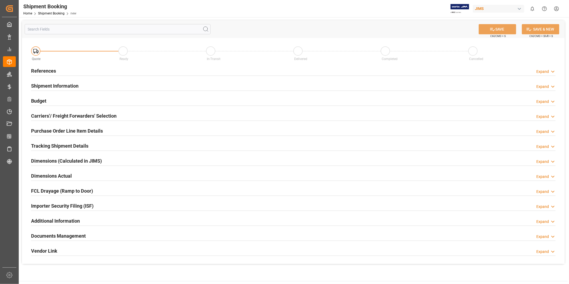
click at [541, 73] on div "Expand" at bounding box center [542, 72] width 13 height 6
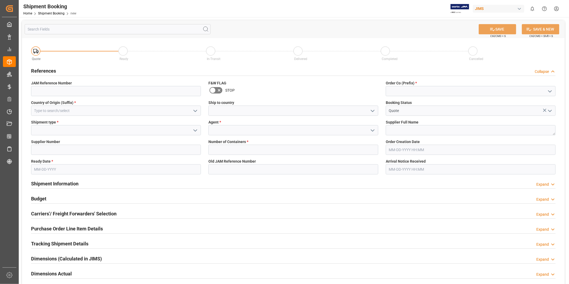
click at [550, 92] on icon "open menu" at bounding box center [550, 91] width 6 height 6
click at [537, 100] on div "22" at bounding box center [470, 103] width 169 height 12
type input "22"
click at [178, 110] on input at bounding box center [116, 111] width 170 height 10
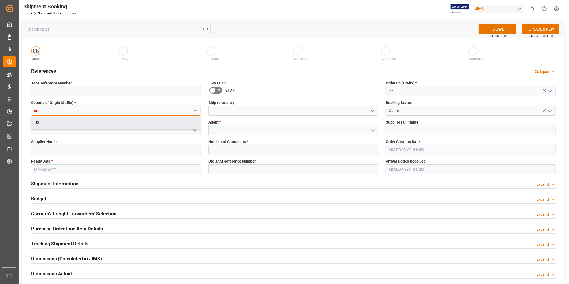
type input "us"
click at [159, 129] on div "US" at bounding box center [116, 122] width 170 height 13
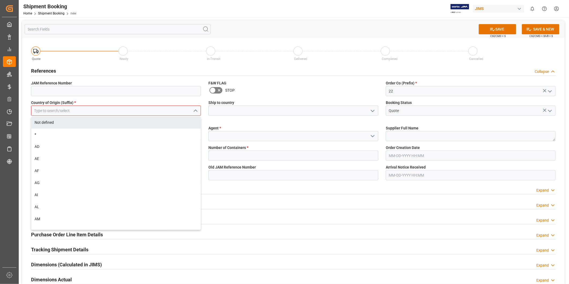
click at [159, 109] on input at bounding box center [116, 111] width 170 height 10
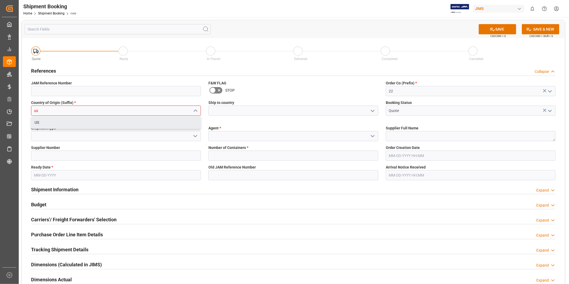
click at [141, 124] on div "US" at bounding box center [115, 123] width 169 height 12
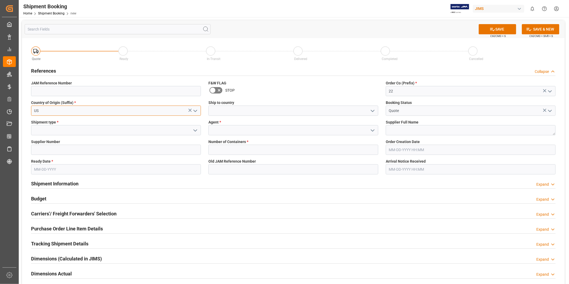
type input "US"
click at [234, 113] on input at bounding box center [293, 111] width 170 height 10
click at [362, 112] on input at bounding box center [293, 111] width 170 height 10
type input "C"
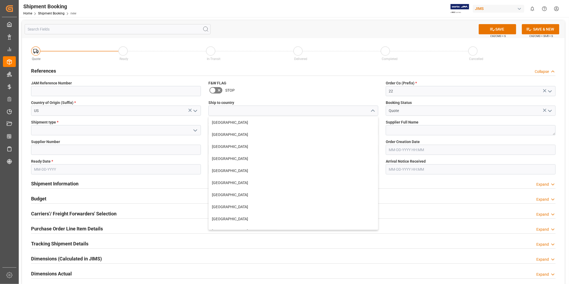
click at [294, 82] on label "F&W FLAG" at bounding box center [293, 83] width 170 height 6
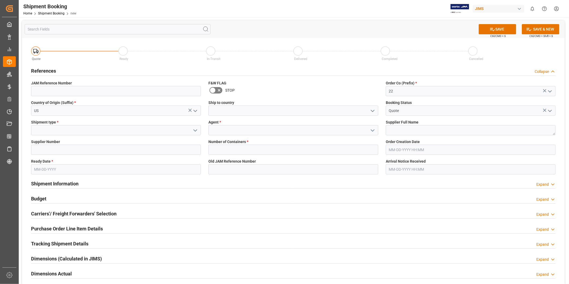
click at [193, 130] on icon "open menu" at bounding box center [195, 130] width 6 height 6
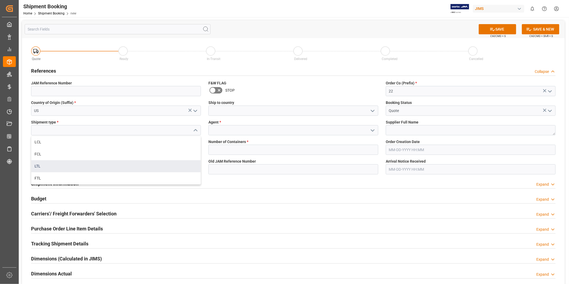
click at [168, 164] on div "LTL" at bounding box center [115, 166] width 169 height 12
type input "LTL"
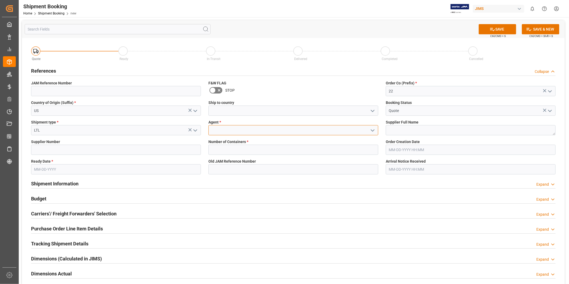
click at [243, 133] on input at bounding box center [293, 130] width 170 height 10
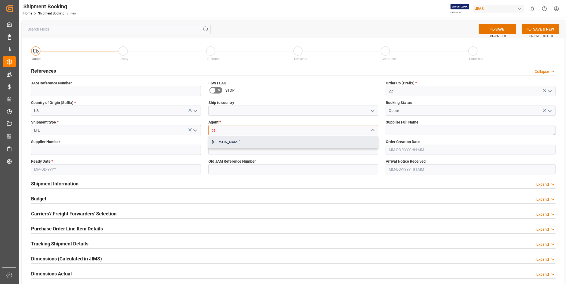
click at [241, 140] on div "[PERSON_NAME]" at bounding box center [293, 142] width 169 height 12
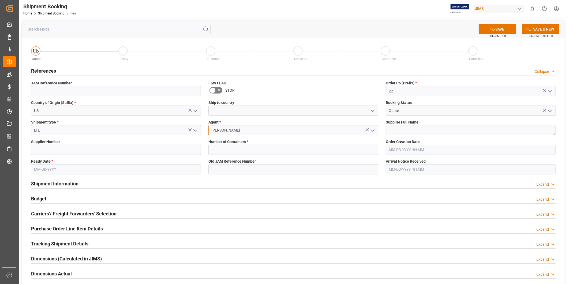
type input "[PERSON_NAME]"
click at [398, 132] on textarea at bounding box center [471, 130] width 170 height 10
click at [277, 21] on div "SAVE Ctrl/CMD + S SAVE & NEW Ctrl/CMD + Shift + S" at bounding box center [293, 29] width 543 height 18
click at [92, 148] on input at bounding box center [116, 150] width 170 height 10
paste input "557"
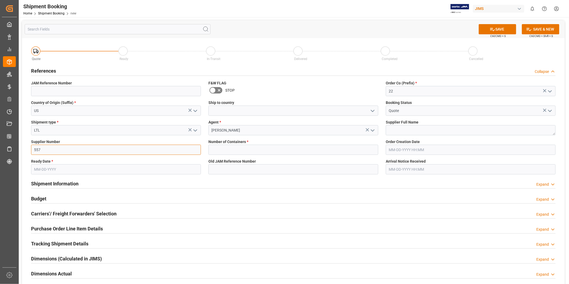
type input "557"
click at [363, 34] on div "SAVE Ctrl/CMD + S SAVE & NEW Ctrl/CMD + Shift + S" at bounding box center [293, 29] width 543 height 18
click at [407, 129] on textarea at bounding box center [471, 130] width 170 height 10
paste textarea "Ashly Audio ([GEOGRAPHIC_DATA], [GEOGRAPHIC_DATA])"
type textarea "Ashly Audio ([GEOGRAPHIC_DATA], [GEOGRAPHIC_DATA])"
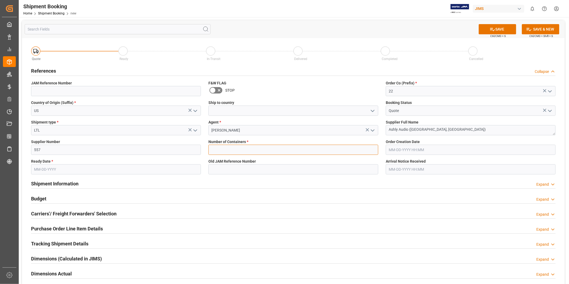
click at [252, 149] on input "text" at bounding box center [293, 150] width 170 height 10
type input "0"
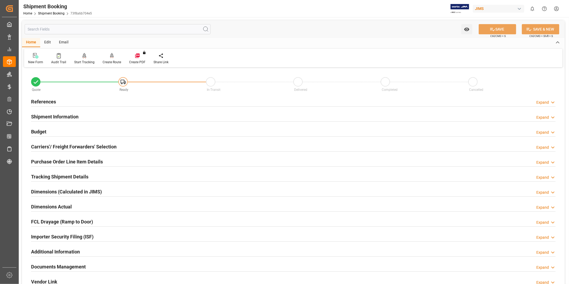
click at [77, 150] on h2 "Carriers'/ Freight Forwarders' Selection" at bounding box center [73, 146] width 85 height 7
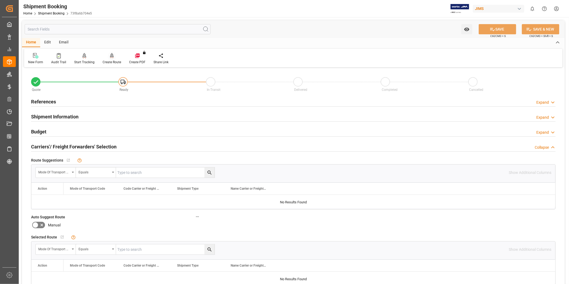
click at [114, 58] on div at bounding box center [112, 56] width 18 height 6
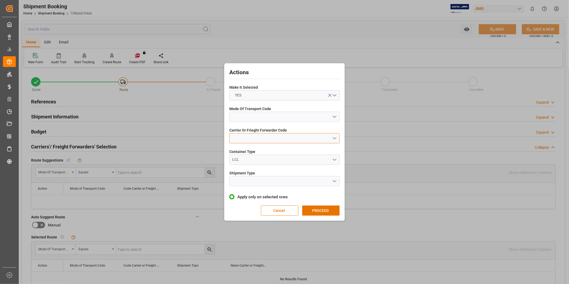
click at [286, 140] on button "open menu" at bounding box center [284, 138] width 110 height 10
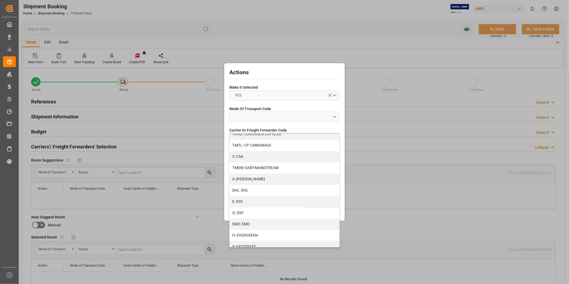
scroll to position [99, 0]
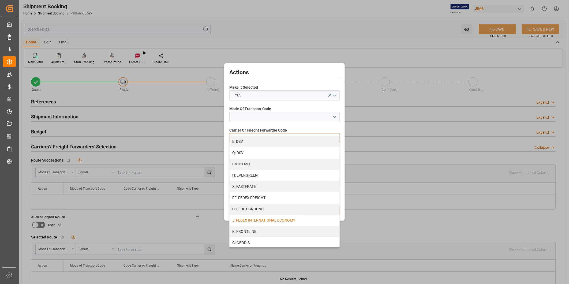
click at [283, 219] on div "J: FEDEX INTERNATIONAL ECONOMY" at bounding box center [285, 220] width 110 height 11
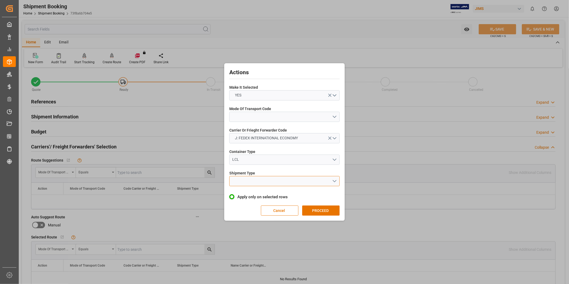
click at [263, 181] on button "open menu" at bounding box center [284, 181] width 110 height 10
click at [264, 184] on div "LTL" at bounding box center [285, 182] width 110 height 11
click at [276, 114] on button "open menu" at bounding box center [284, 117] width 110 height 10
click at [268, 129] on div "2- COURIER AIR" at bounding box center [285, 129] width 110 height 11
click at [331, 210] on button "PROCEED" at bounding box center [320, 210] width 37 height 10
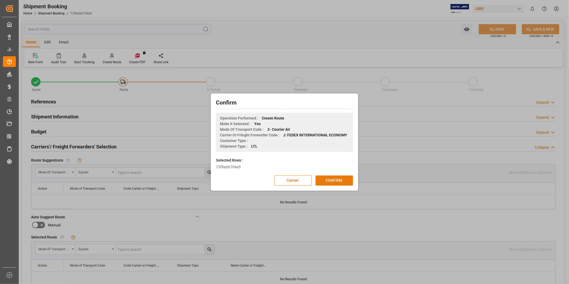
click at [334, 177] on button "CONFIRM" at bounding box center [334, 180] width 37 height 10
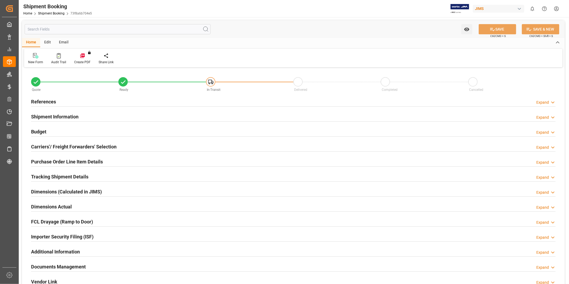
type input "0"
type input "[DATE]"
click at [546, 103] on div "Expand" at bounding box center [542, 103] width 13 height 6
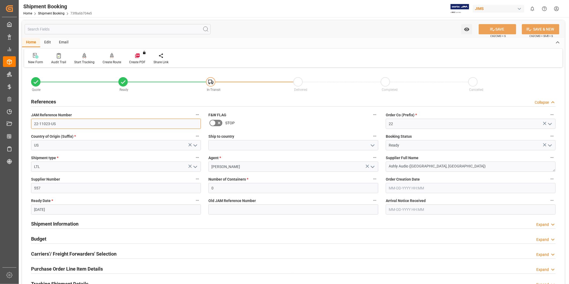
click at [62, 123] on input "22-11023-US" at bounding box center [116, 124] width 170 height 10
